Goal: Check status: Check status

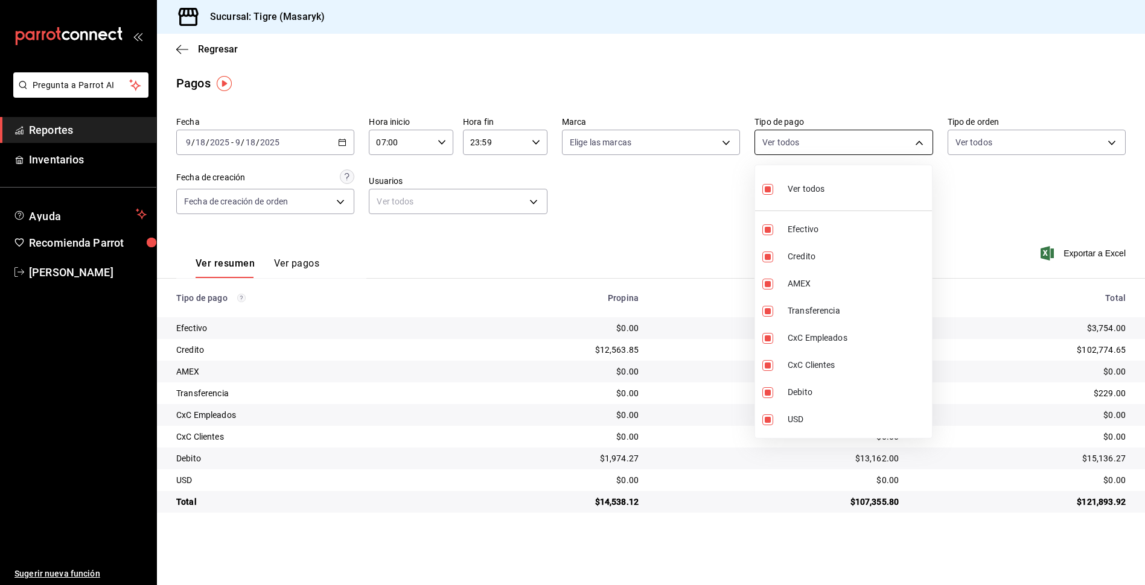
click at [918, 142] on body "Pregunta a Parrot AI Reportes Inventarios Ayuda Recomienda Parrot Tigre [PERSON…" at bounding box center [572, 292] width 1145 height 585
click at [769, 189] on input "checkbox" at bounding box center [767, 189] width 11 height 11
checkbox input "false"
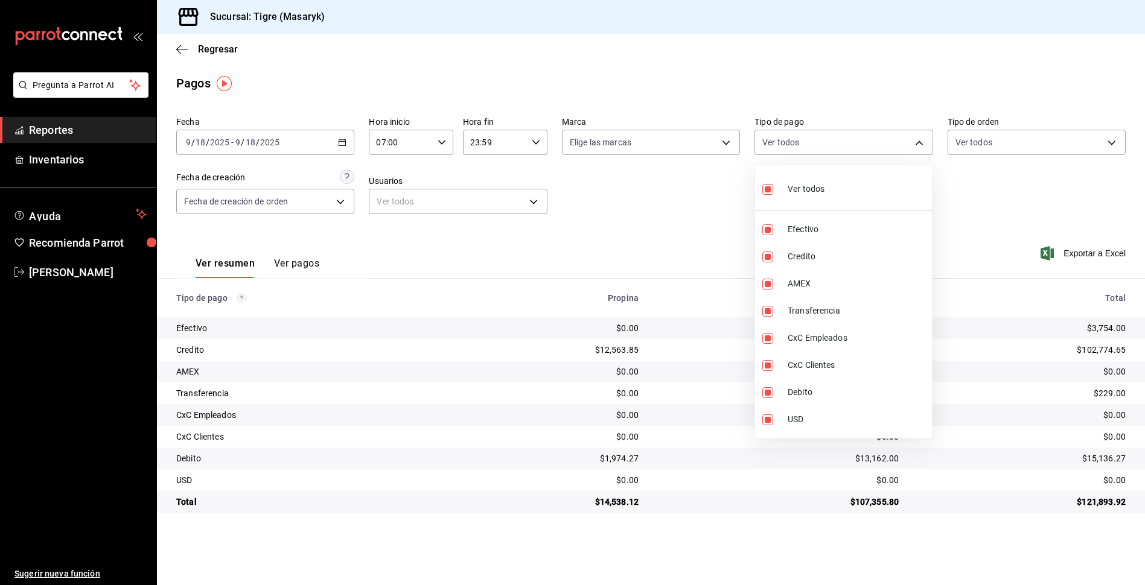
checkbox input "false"
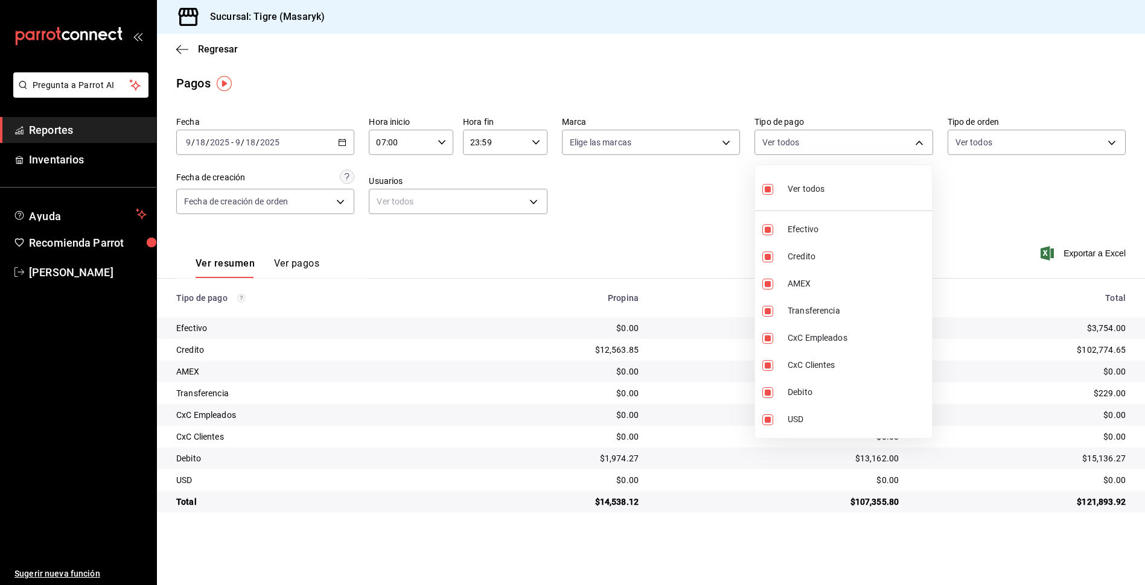
checkbox input "false"
click at [917, 142] on div at bounding box center [572, 292] width 1145 height 585
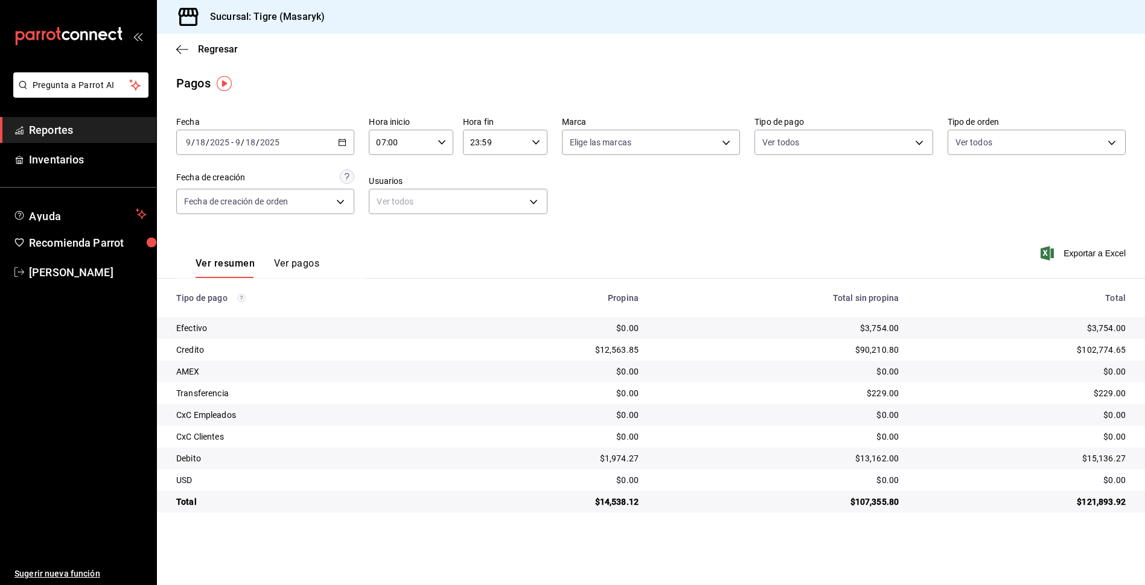
click at [917, 142] on body "Pregunta a Parrot AI Reportes Inventarios Ayuda Recomienda Parrot Tigre Masaryk…" at bounding box center [572, 292] width 1145 height 585
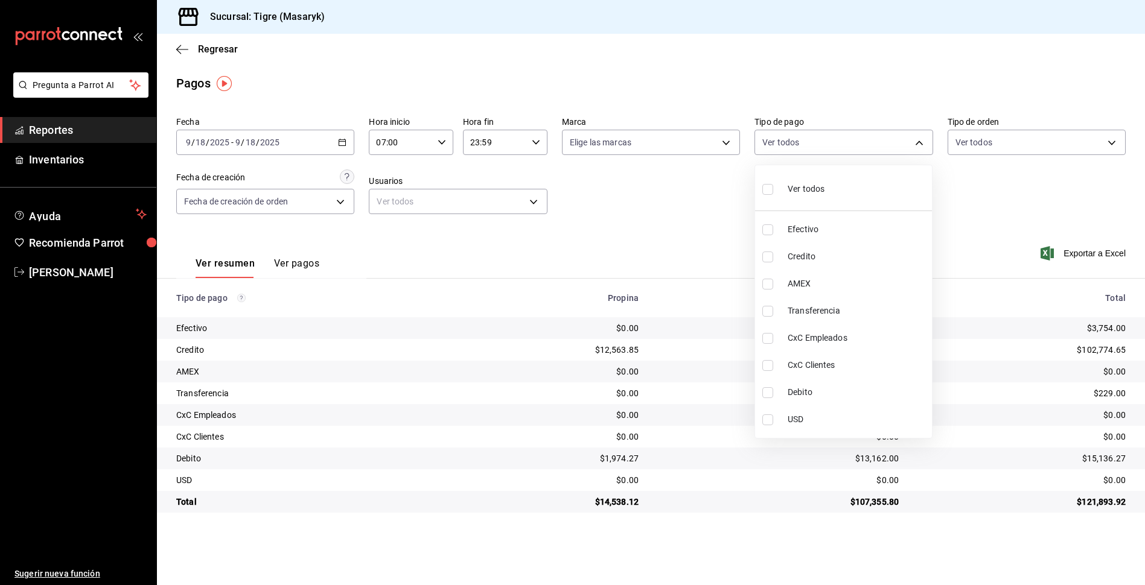
click at [767, 260] on input "checkbox" at bounding box center [767, 257] width 11 height 11
checkbox input "true"
type input "563f51c4-7c0d-43b6-837e-e895ac41548e"
click at [769, 393] on input "checkbox" at bounding box center [767, 392] width 11 height 11
checkbox input "true"
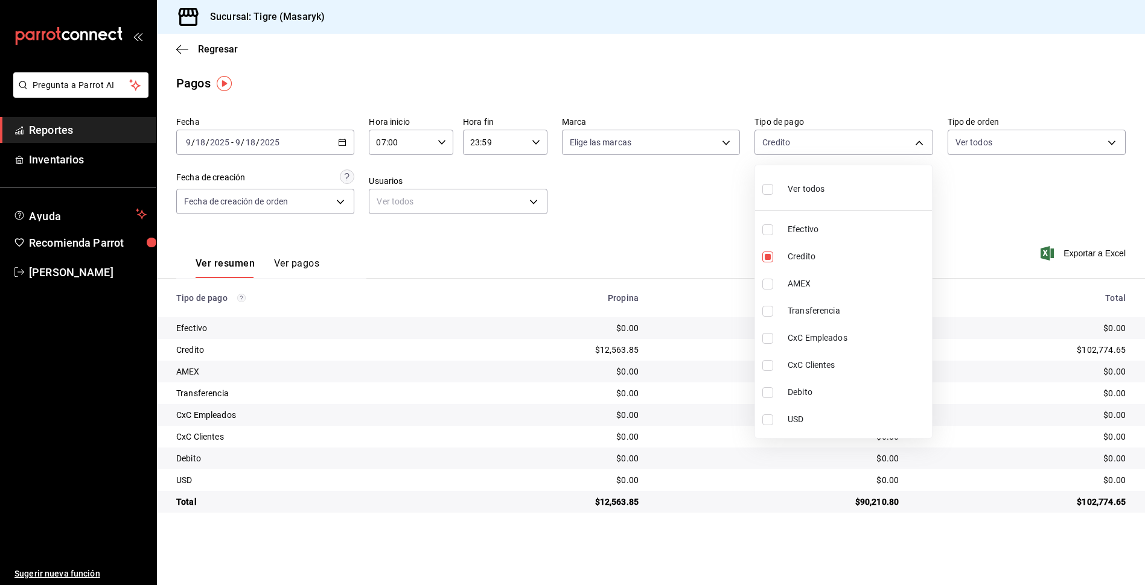
type input "563f51c4-7c0d-43b6-837e-e895ac41548e,a8f1af16-94e3-41ee-854d-4aaa38aa7ebf"
click at [725, 254] on div at bounding box center [572, 292] width 1145 height 585
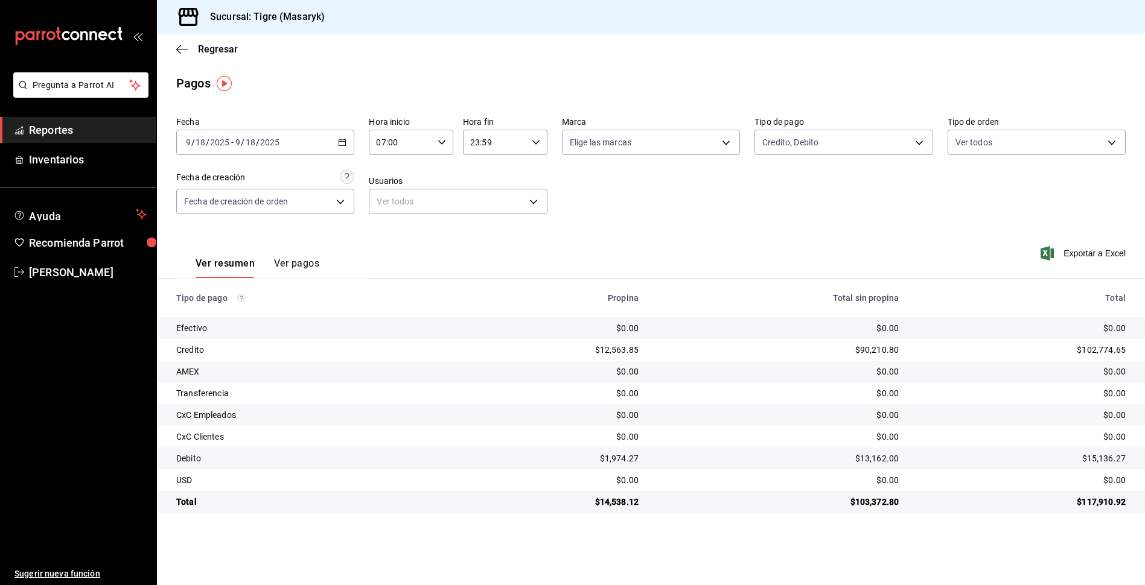
click at [440, 138] on icon "button" at bounding box center [442, 142] width 8 height 8
click at [398, 226] on button "09" at bounding box center [389, 231] width 37 height 24
click at [917, 147] on div at bounding box center [572, 292] width 1145 height 585
click at [346, 142] on \(Stroke\) "button" at bounding box center [342, 141] width 7 height 1
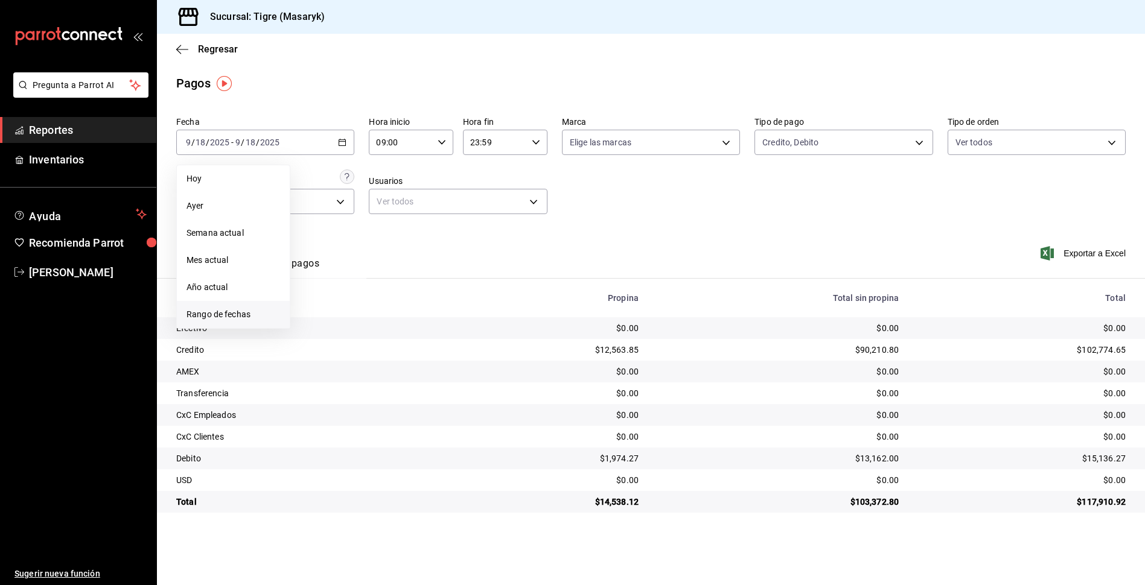
click at [218, 311] on span "Rango de fechas" at bounding box center [234, 314] width 94 height 13
click at [386, 273] on button "18" at bounding box center [379, 276] width 21 height 22
click at [398, 272] on abbr "19" at bounding box center [401, 276] width 8 height 8
type input "00:00"
click at [690, 234] on div "Ver resumen Ver pagos Exportar a Excel" at bounding box center [651, 261] width 988 height 64
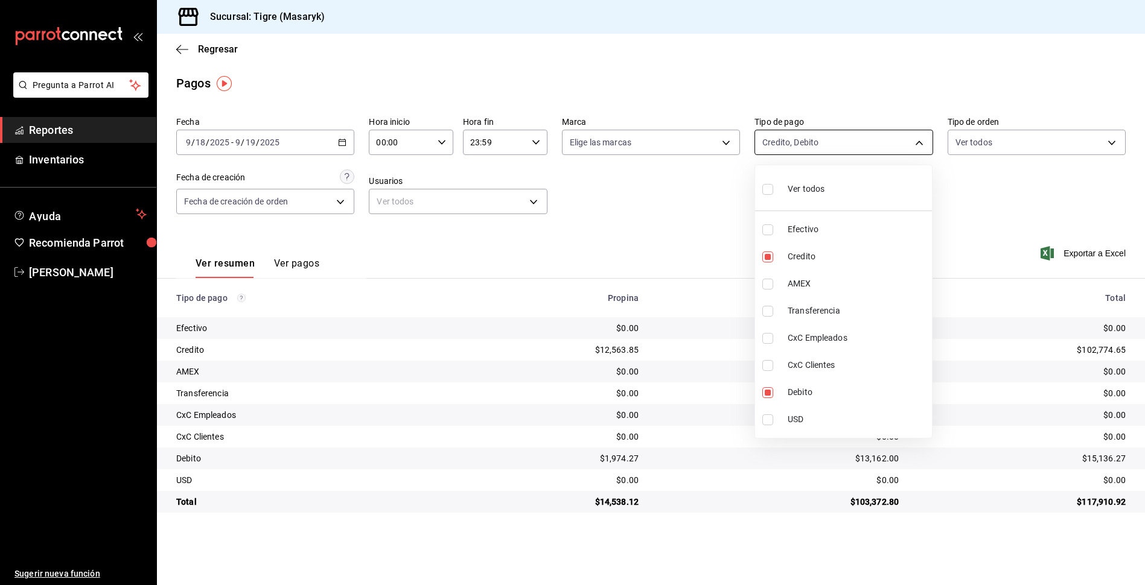
click at [921, 133] on body "Pregunta a Parrot AI Reportes Inventarios Ayuda Recomienda Parrot Tigre Masaryk…" at bounding box center [572, 292] width 1145 height 585
click at [768, 190] on input "checkbox" at bounding box center [767, 189] width 11 height 11
checkbox input "true"
type input "68cfb1b9-f6b2-44be-9d19-cf144159f8e2,563f51c4-7c0d-43b6-837e-e895ac41548e,d9472…"
checkbox input "true"
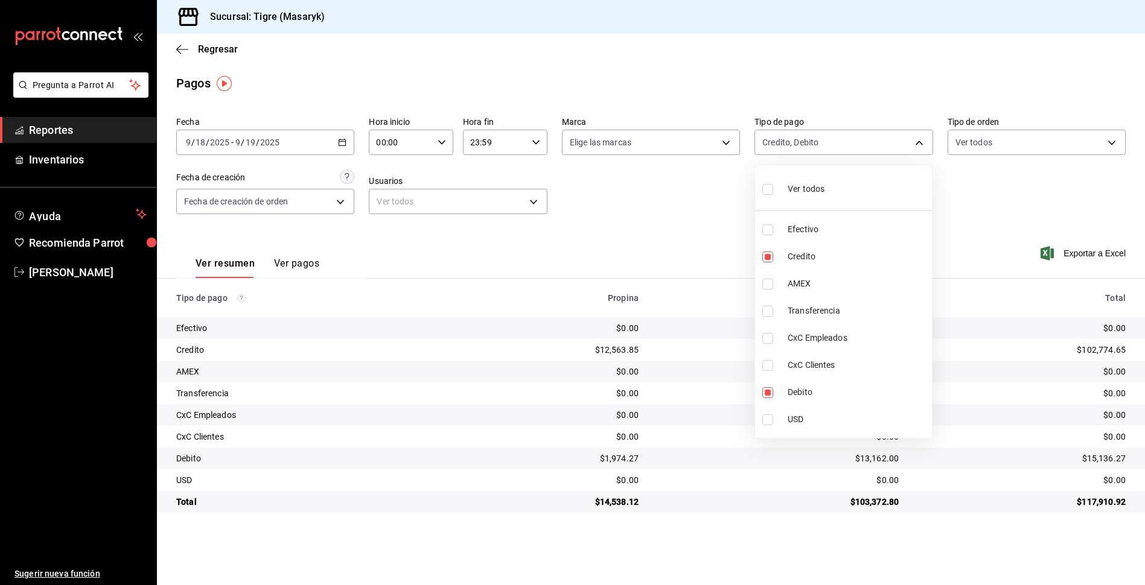
checkbox input "true"
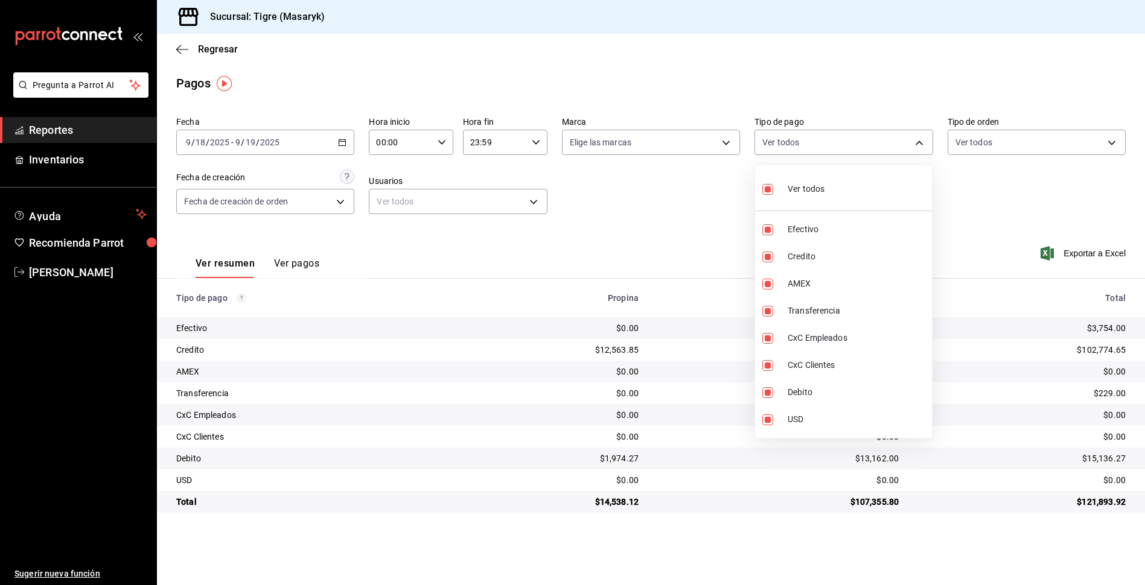
click at [958, 195] on div at bounding box center [572, 292] width 1145 height 585
click at [919, 142] on body "Pregunta a Parrot AI Reportes Inventarios Ayuda Recomienda Parrot Tigre Masaryk…" at bounding box center [572, 292] width 1145 height 585
click at [919, 142] on div at bounding box center [572, 292] width 1145 height 585
click at [919, 142] on body "Pregunta a Parrot AI Reportes Inventarios Ayuda Recomienda Parrot Tigre Masaryk…" at bounding box center [572, 292] width 1145 height 585
click at [762, 185] on input "checkbox" at bounding box center [767, 189] width 11 height 11
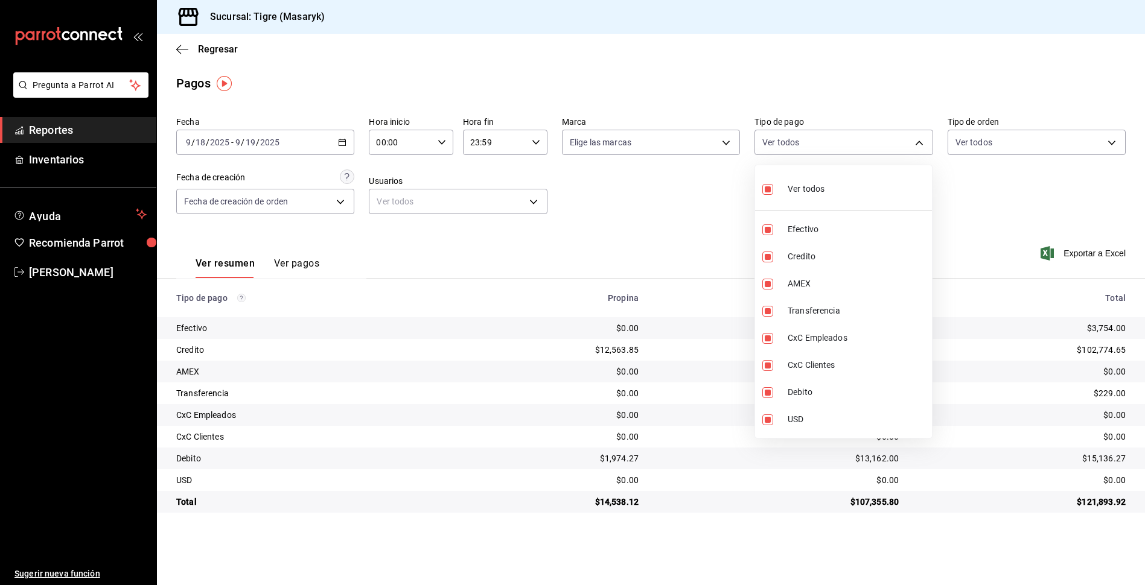
checkbox input "false"
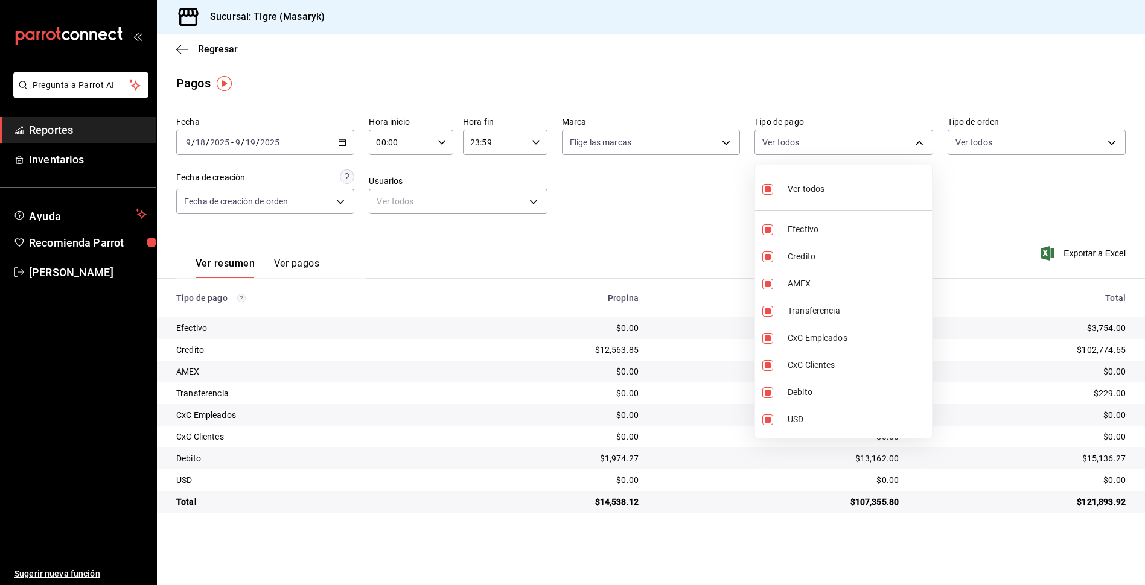
checkbox input "false"
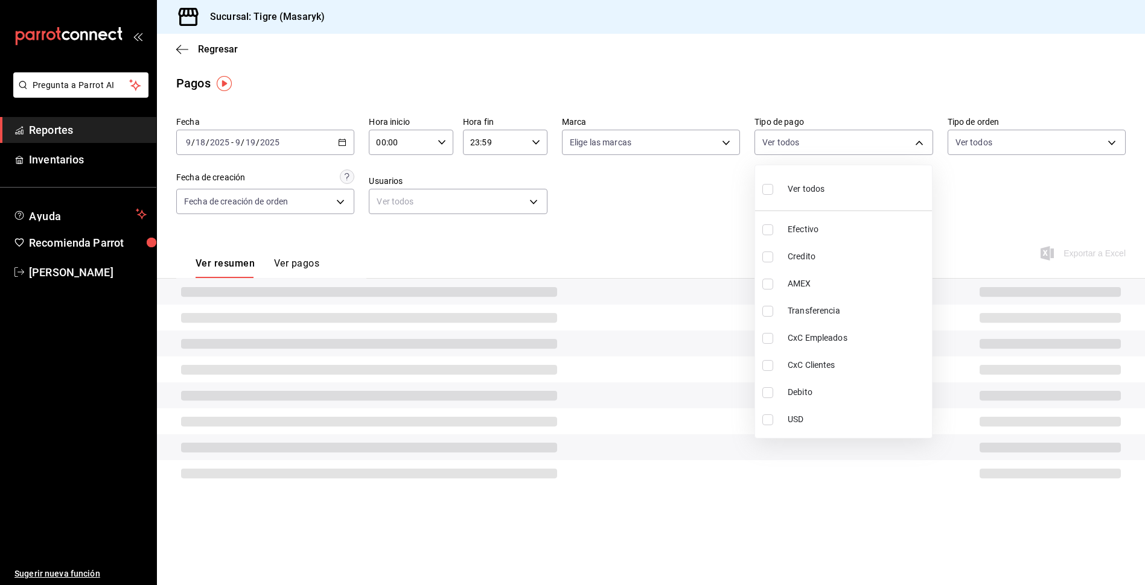
click at [765, 189] on input "checkbox" at bounding box center [767, 189] width 11 height 11
checkbox input "true"
type input "68cfb1b9-f6b2-44be-9d19-cf144159f8e2,563f51c4-7c0d-43b6-837e-e895ac41548e,d9472…"
checkbox input "true"
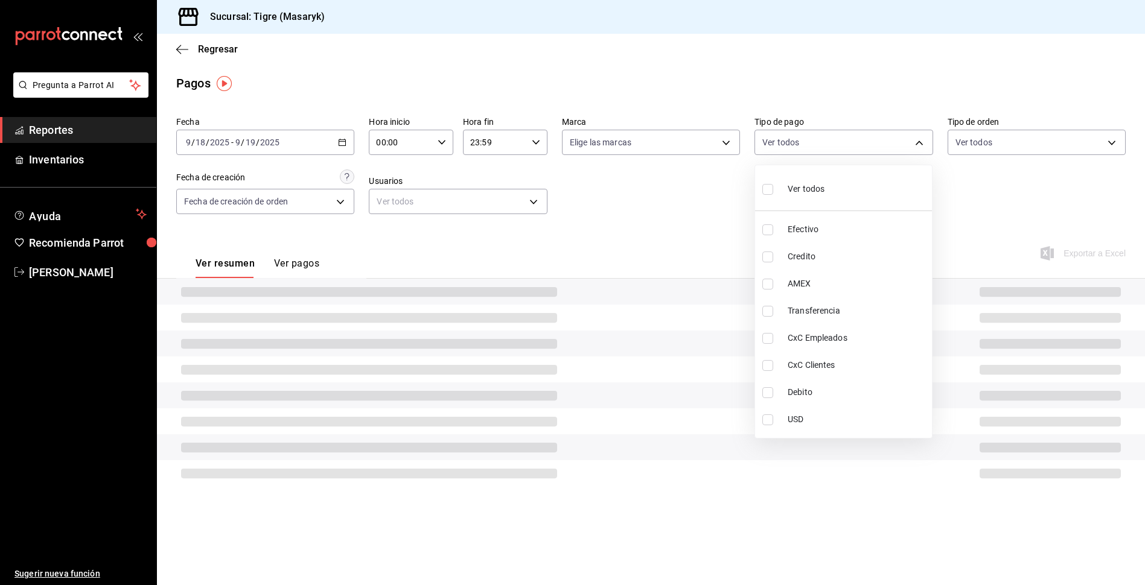
checkbox input "true"
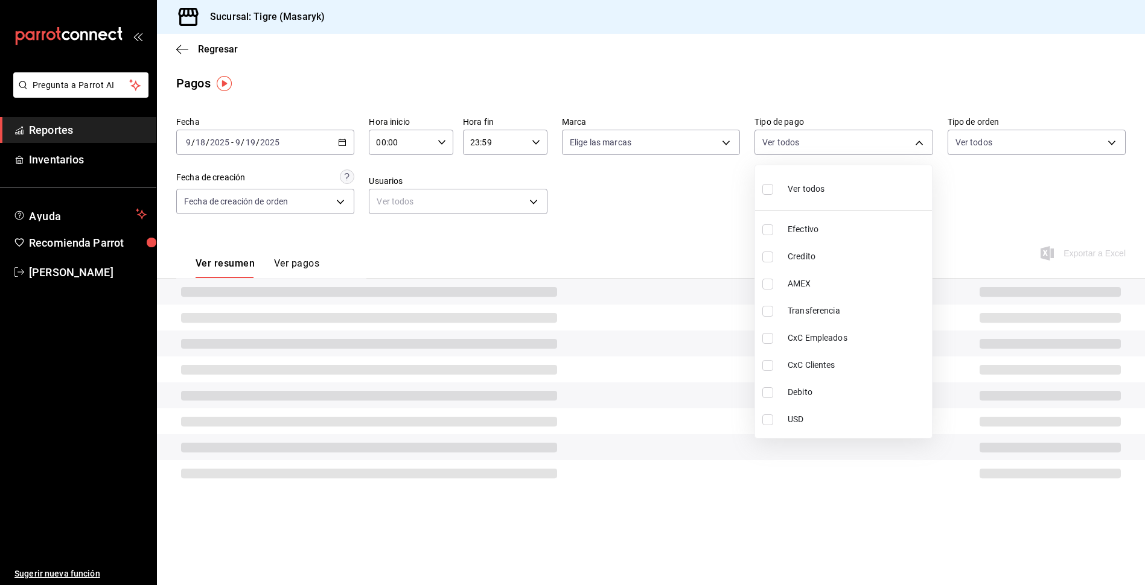
checkbox input "true"
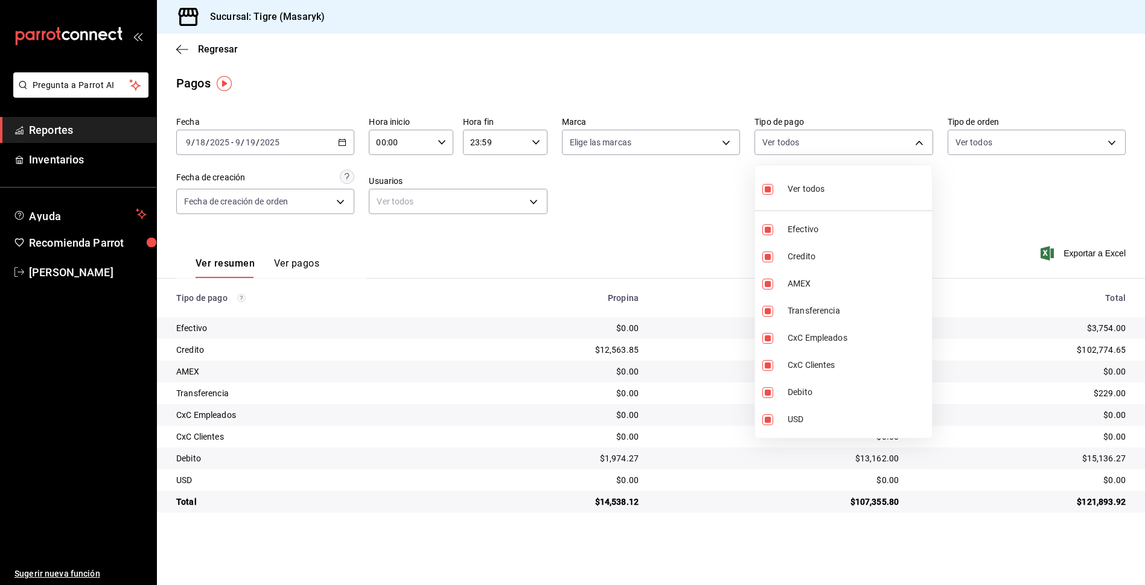
click at [953, 173] on div at bounding box center [572, 292] width 1145 height 585
